Goal: Task Accomplishment & Management: Manage account settings

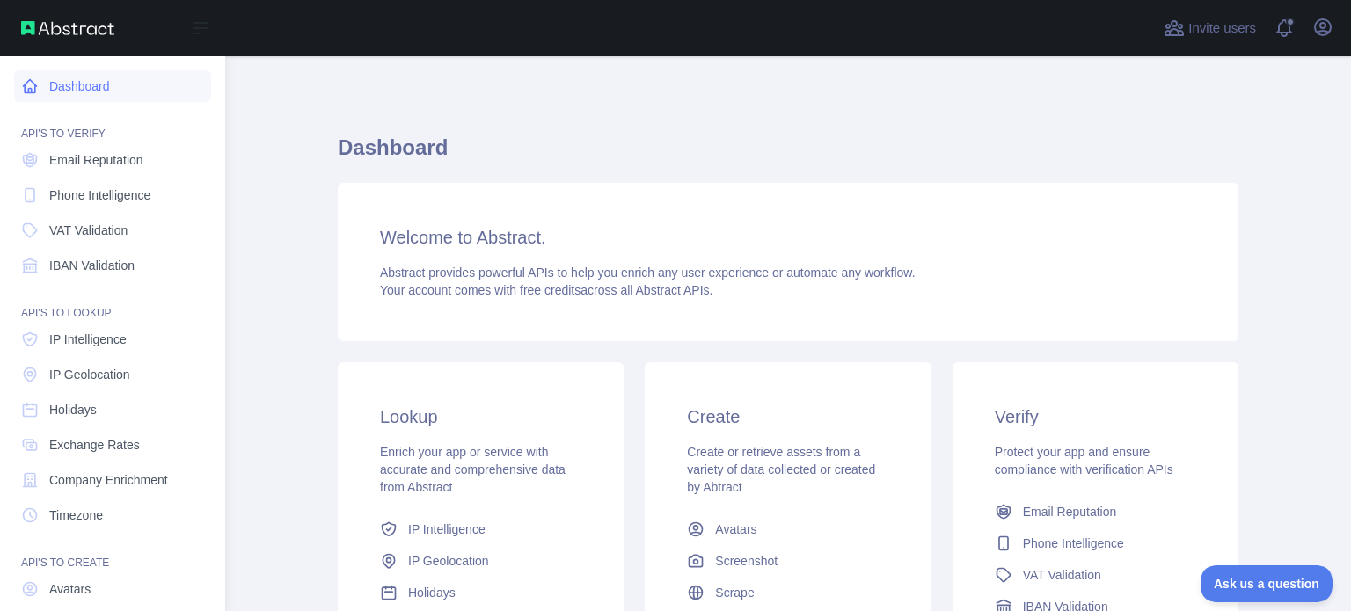
click at [95, 82] on link "Dashboard" at bounding box center [112, 86] width 197 height 32
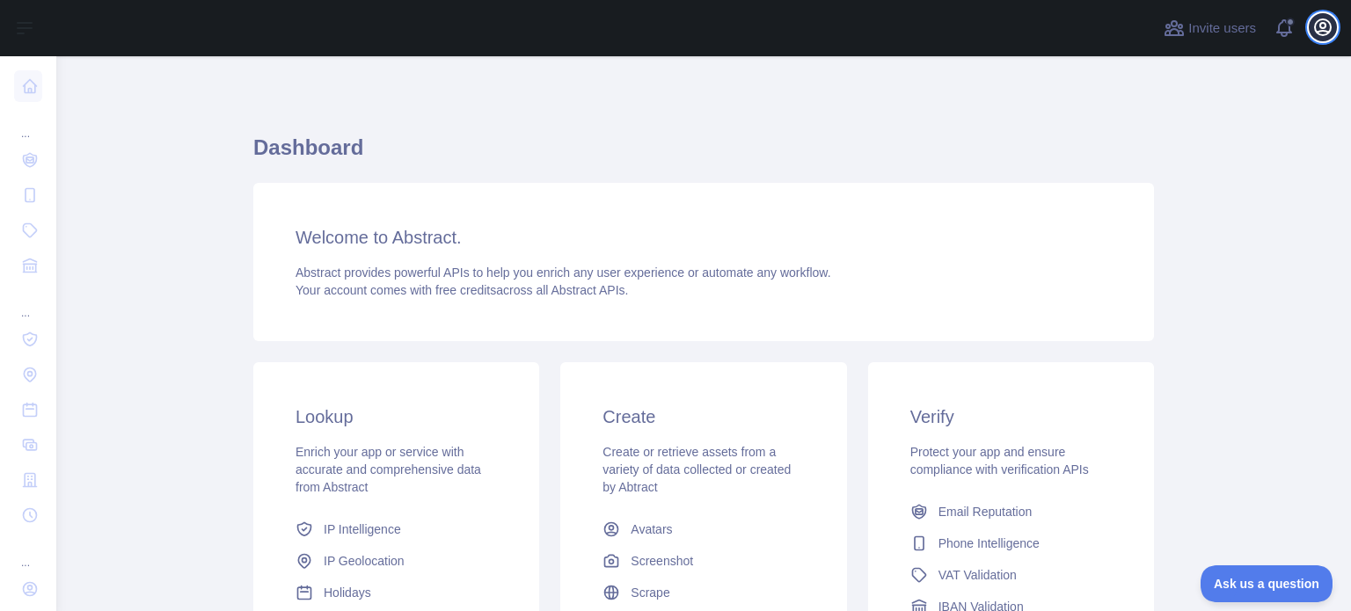
click at [1323, 29] on icon "button" at bounding box center [1323, 27] width 21 height 21
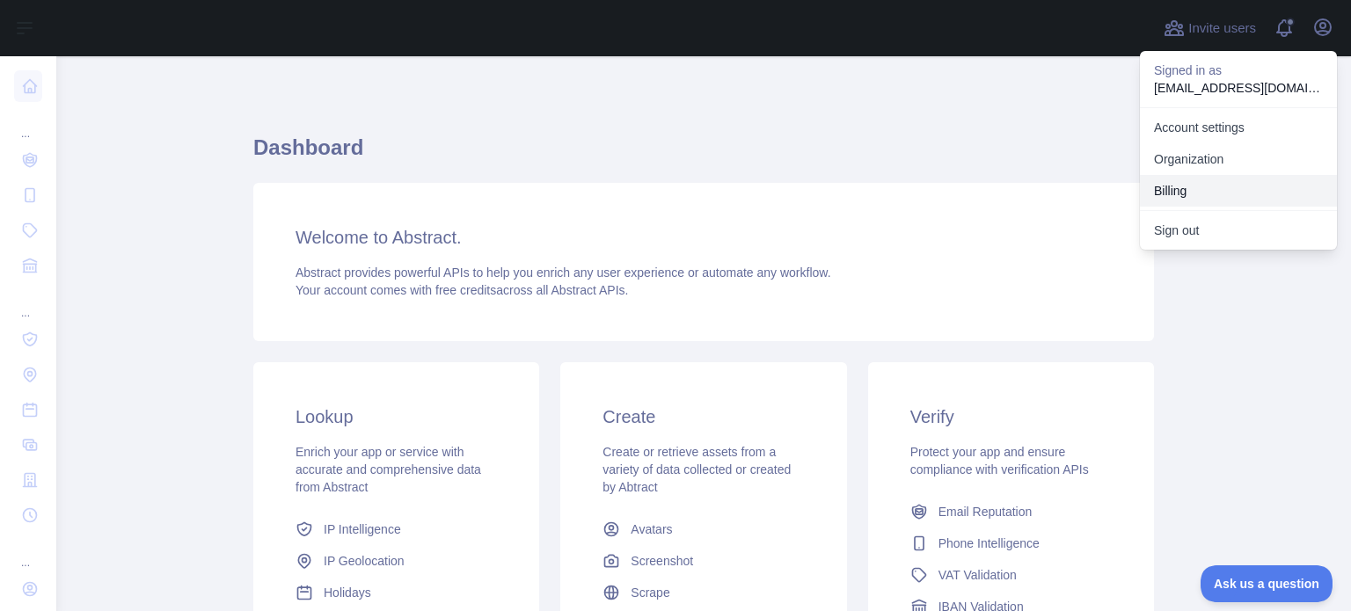
click at [1179, 186] on button "Billing" at bounding box center [1238, 191] width 197 height 32
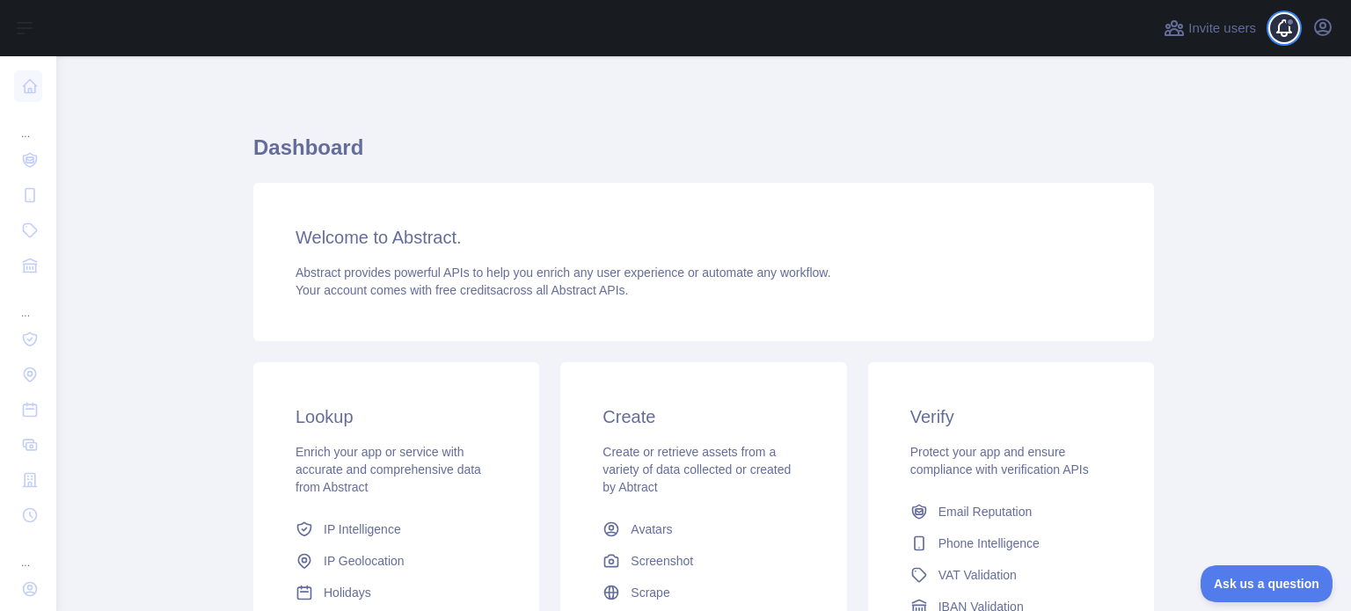
click at [1274, 41] on span at bounding box center [1291, 28] width 35 height 56
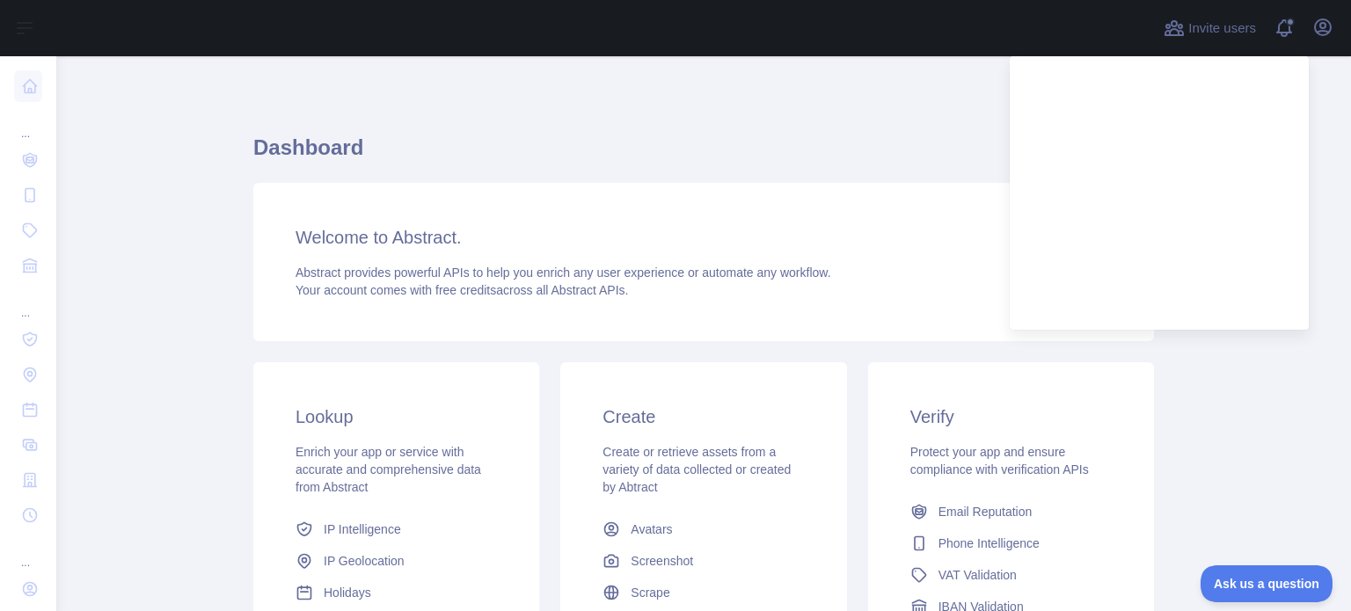
click at [753, 132] on div "Dashboard Welcome to Abstract. Abstract provides powerful APIs to help you enri…" at bounding box center [703, 435] width 901 height 672
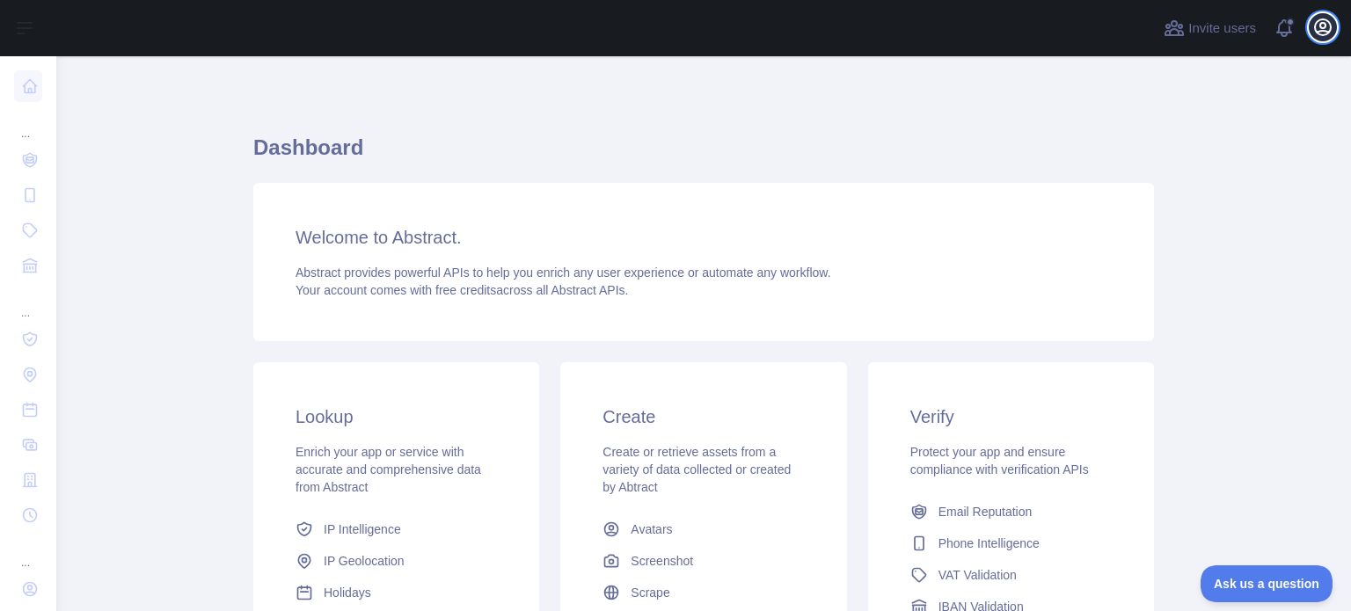
click at [1329, 33] on icon "button" at bounding box center [1323, 27] width 21 height 21
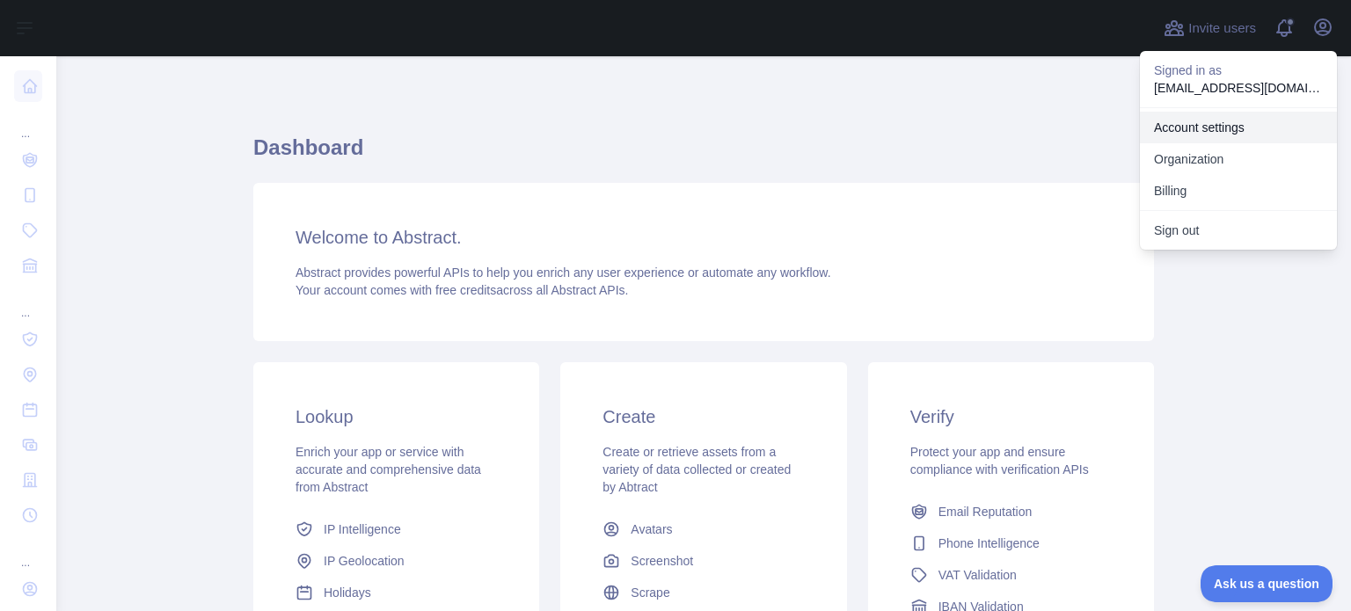
click at [1225, 129] on link "Account settings" at bounding box center [1238, 128] width 197 height 32
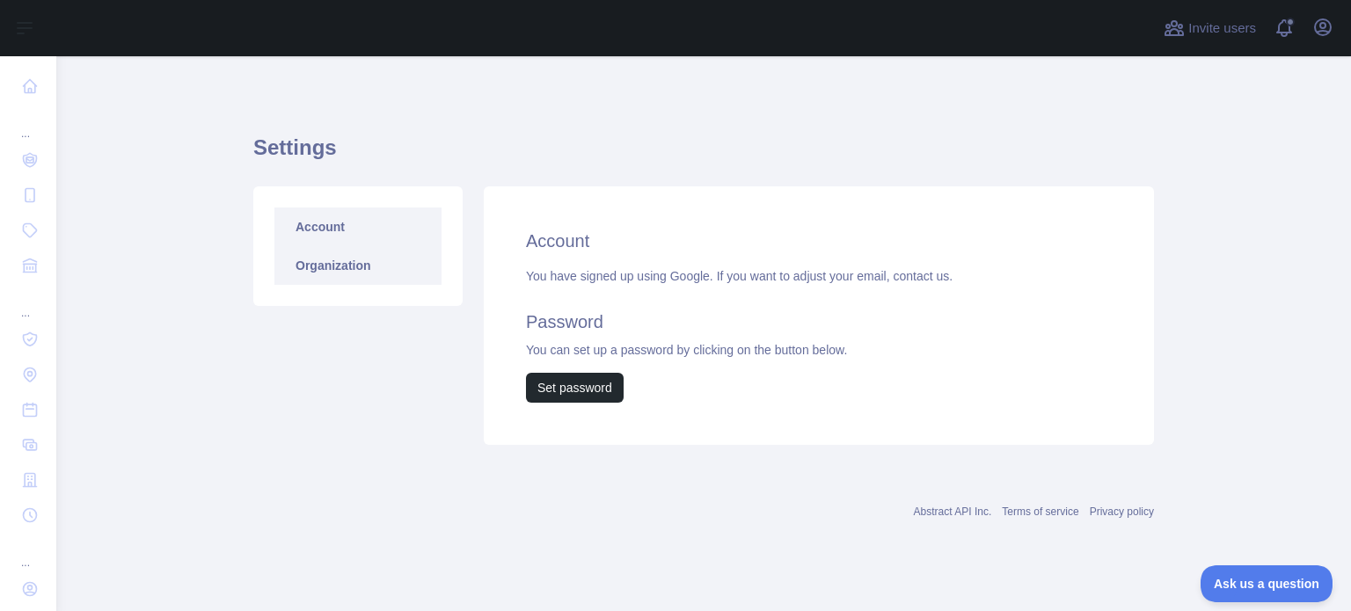
click at [362, 274] on link "Organization" at bounding box center [357, 265] width 167 height 39
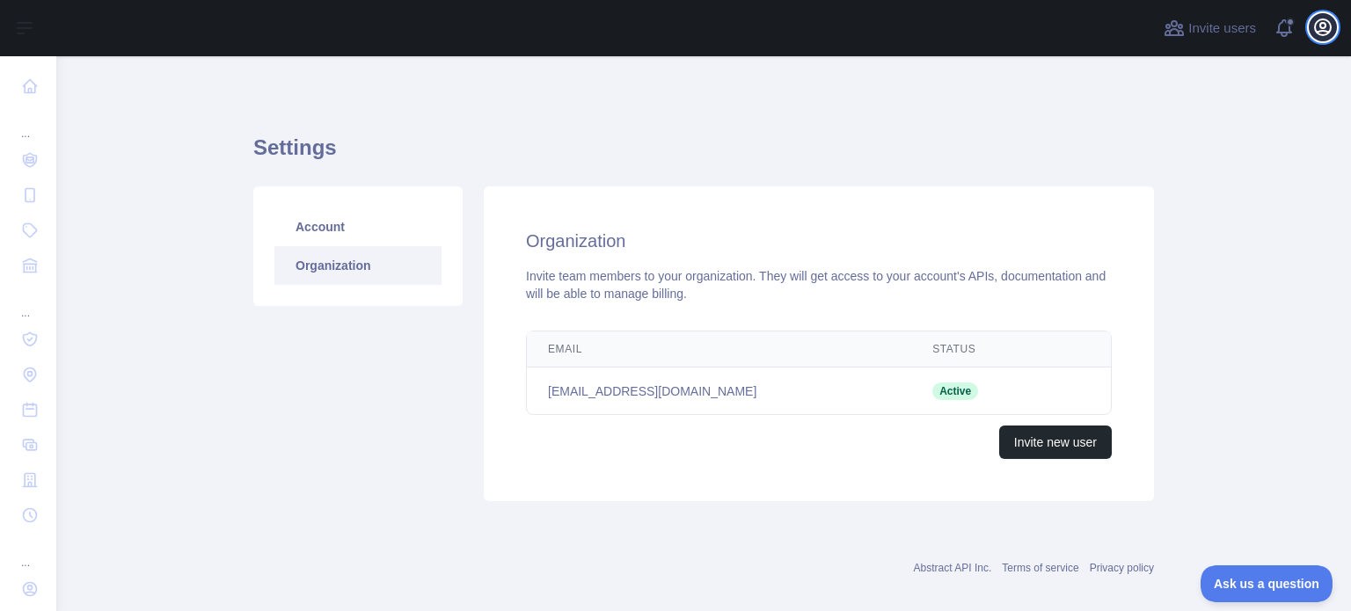
click at [1321, 34] on icon "button" at bounding box center [1323, 27] width 21 height 21
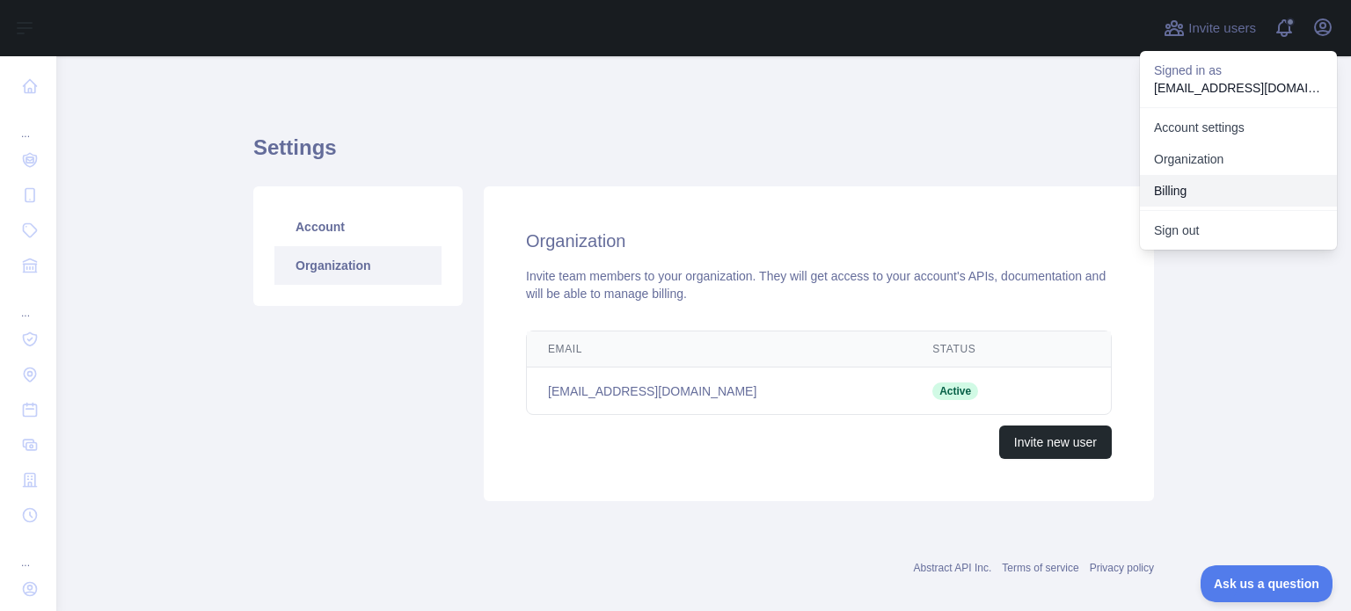
click at [1178, 185] on button "Billing" at bounding box center [1238, 191] width 197 height 32
